Goal: Task Accomplishment & Management: Manage account settings

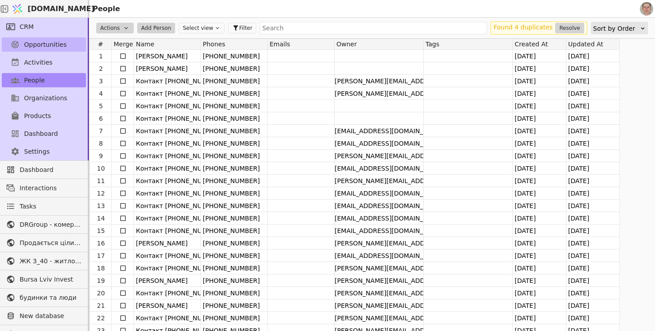
click at [48, 51] on link "Opportunities" at bounding box center [44, 44] width 84 height 14
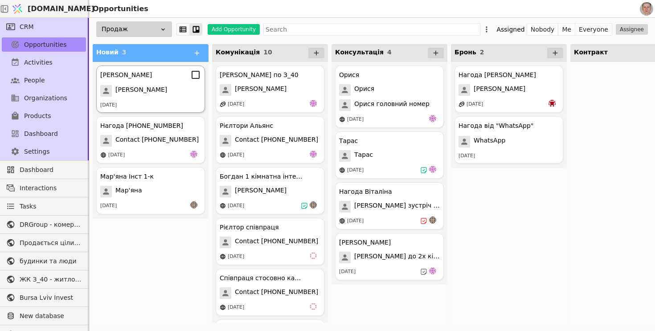
click at [170, 87] on div "[PERSON_NAME]" at bounding box center [150, 91] width 101 height 12
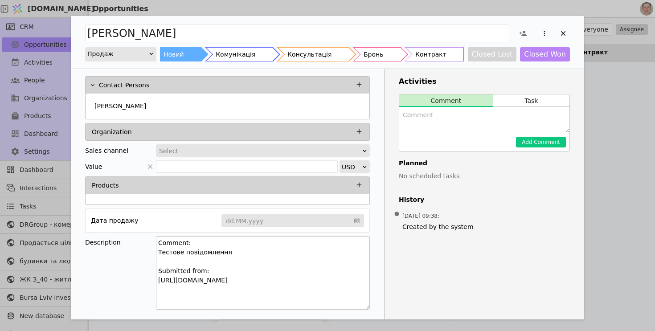
drag, startPoint x: 364, startPoint y: 255, endPoint x: 366, endPoint y: 304, distance: 48.6
click at [366, 304] on textarea "Comment: Тестове повідомлення Submitted from: [URL][DOMAIN_NAME]" at bounding box center [263, 273] width 214 height 74
click at [269, 278] on textarea "Comment: Тестове повідомлення Submitted from: [URL][DOMAIN_NAME]" at bounding box center [263, 272] width 214 height 72
